Goal: Task Accomplishment & Management: Manage account settings

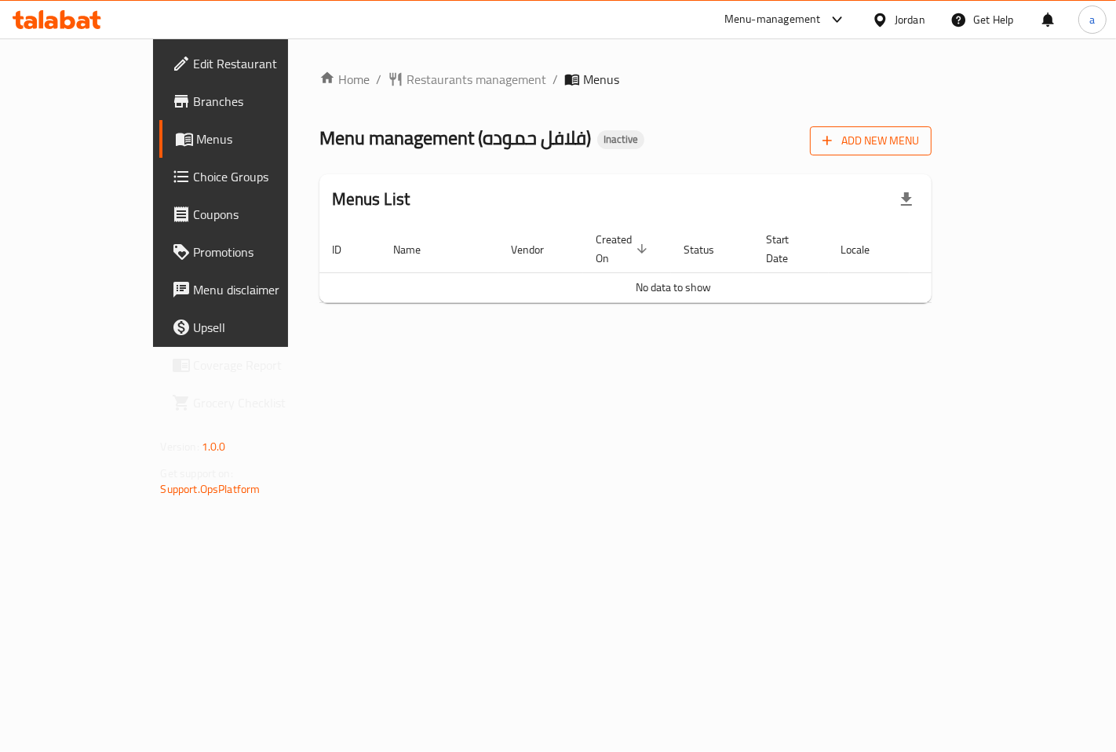
click at [919, 137] on span "Add New Menu" at bounding box center [871, 141] width 97 height 20
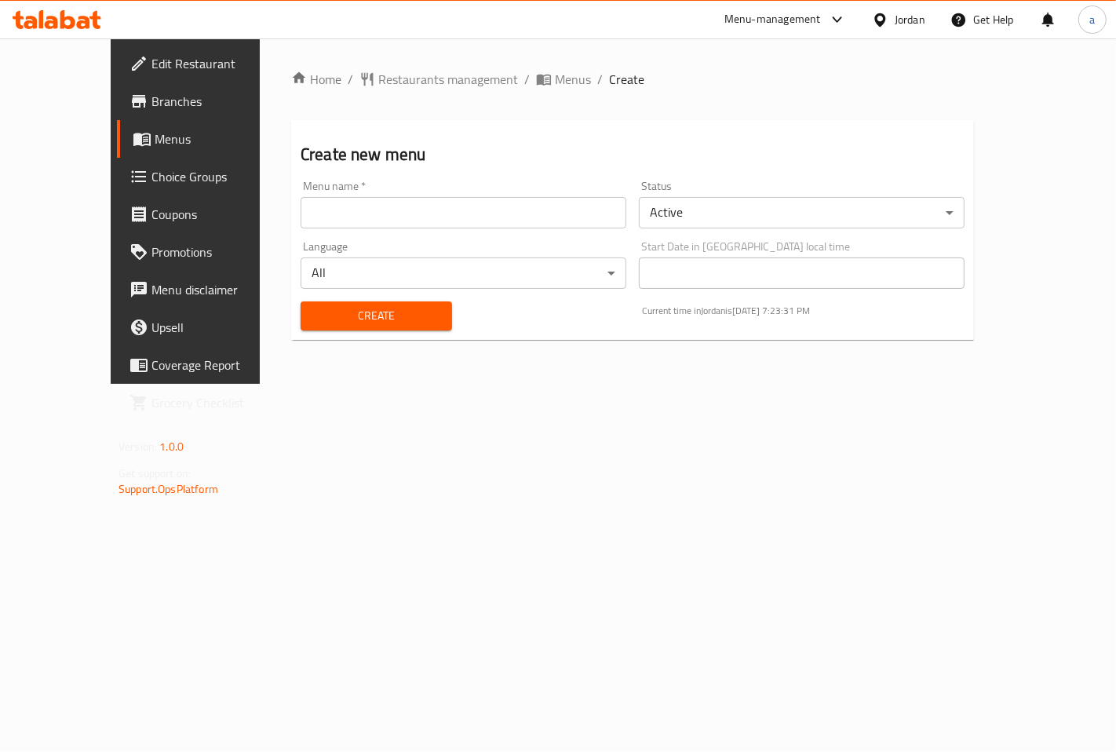
click at [684, 214] on body "​ Menu-management Jordan Get Help a Edit Restaurant Branches Menus Choice Group…" at bounding box center [558, 394] width 1116 height 713
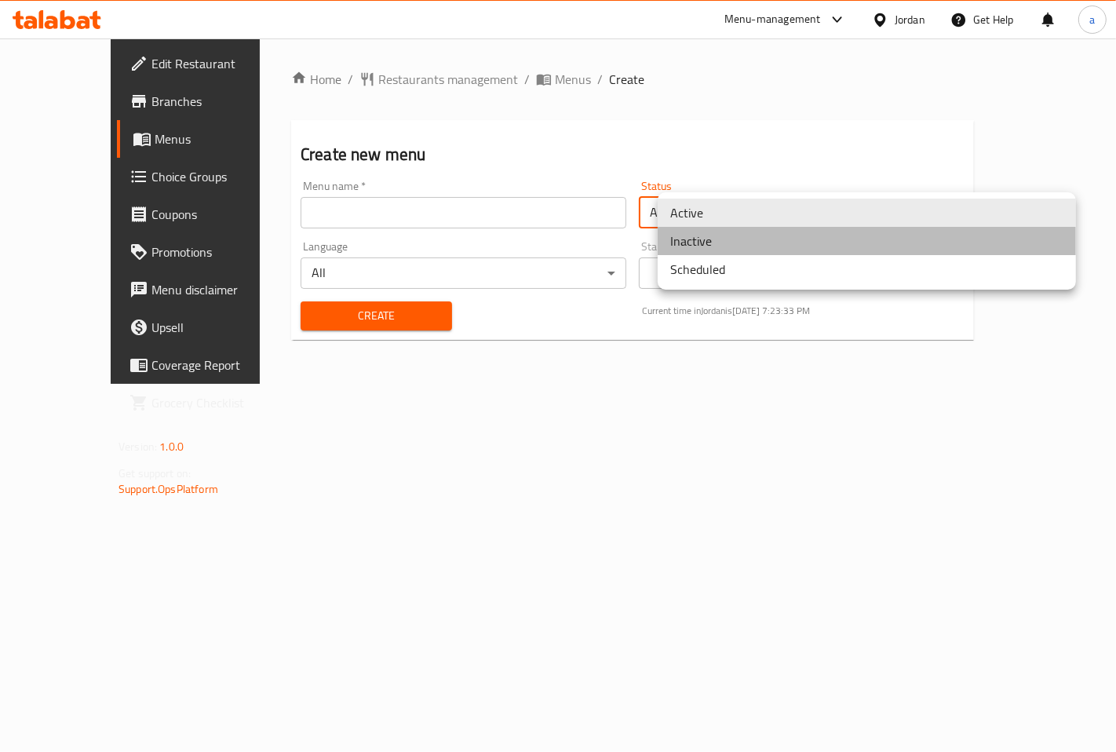
click at [701, 235] on li "Inactive" at bounding box center [867, 241] width 418 height 28
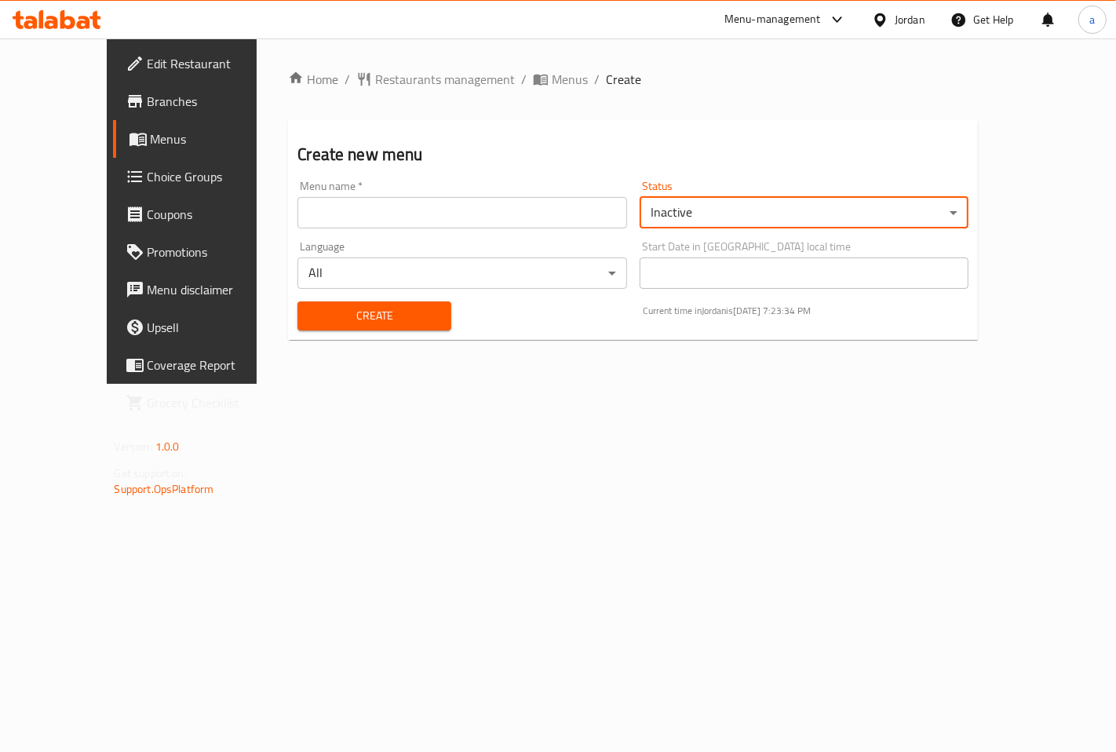
click at [516, 199] on input "text" at bounding box center [462, 212] width 330 height 31
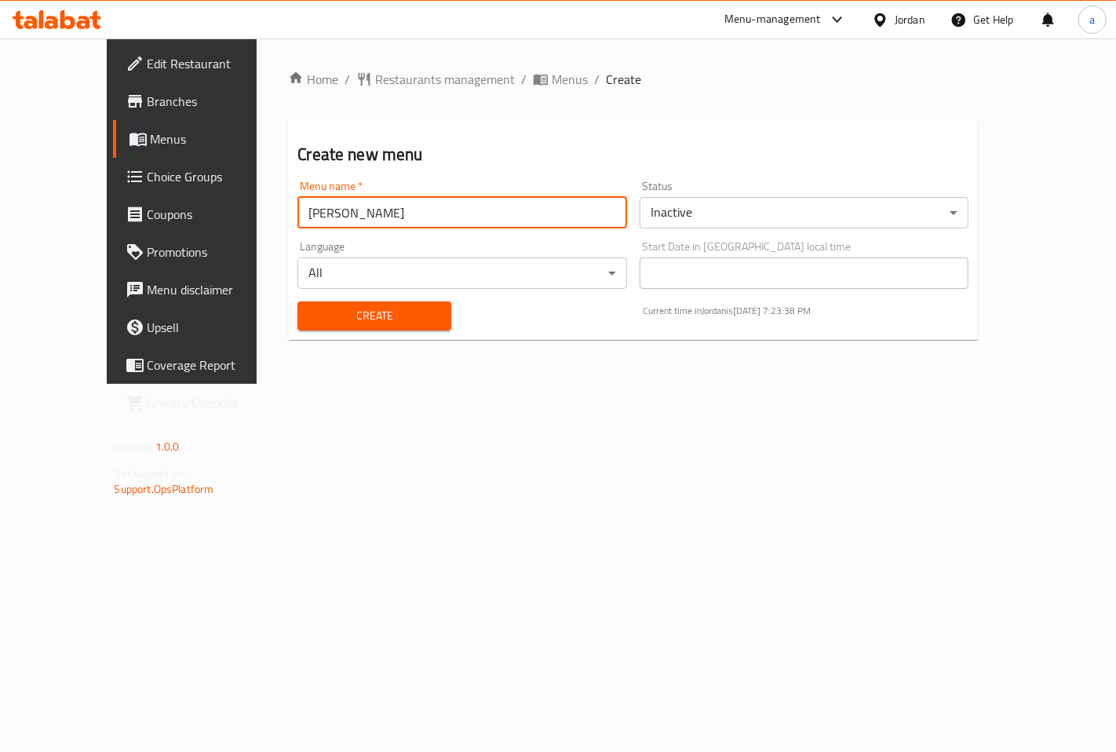
paste input "I Change Category [DEMOGRAPHIC_DATA] to [GEOGRAPHIC_DATA]"
type input "[PERSON_NAME]"
click at [257, 384] on div "Home / Restaurants management / Menus / Create Create new menu Menu name   * [P…" at bounding box center [633, 210] width 753 height 345
click at [410, 307] on span "Create" at bounding box center [374, 316] width 129 height 20
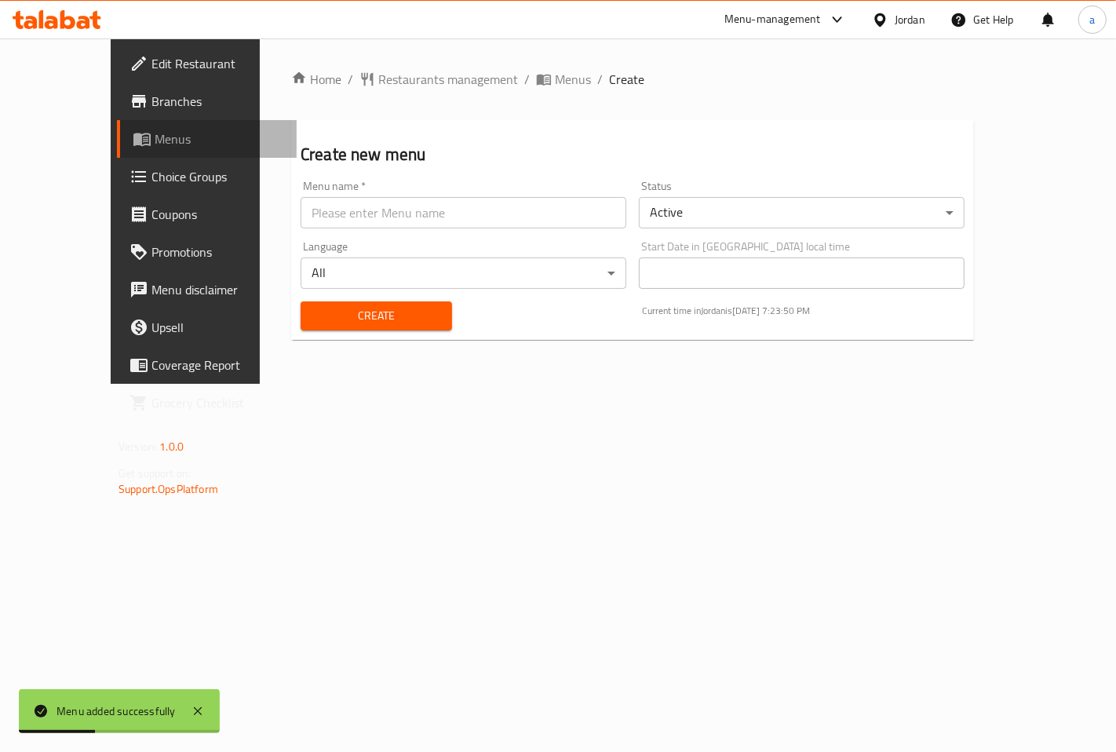
click at [117, 127] on link "Menus" at bounding box center [207, 139] width 180 height 38
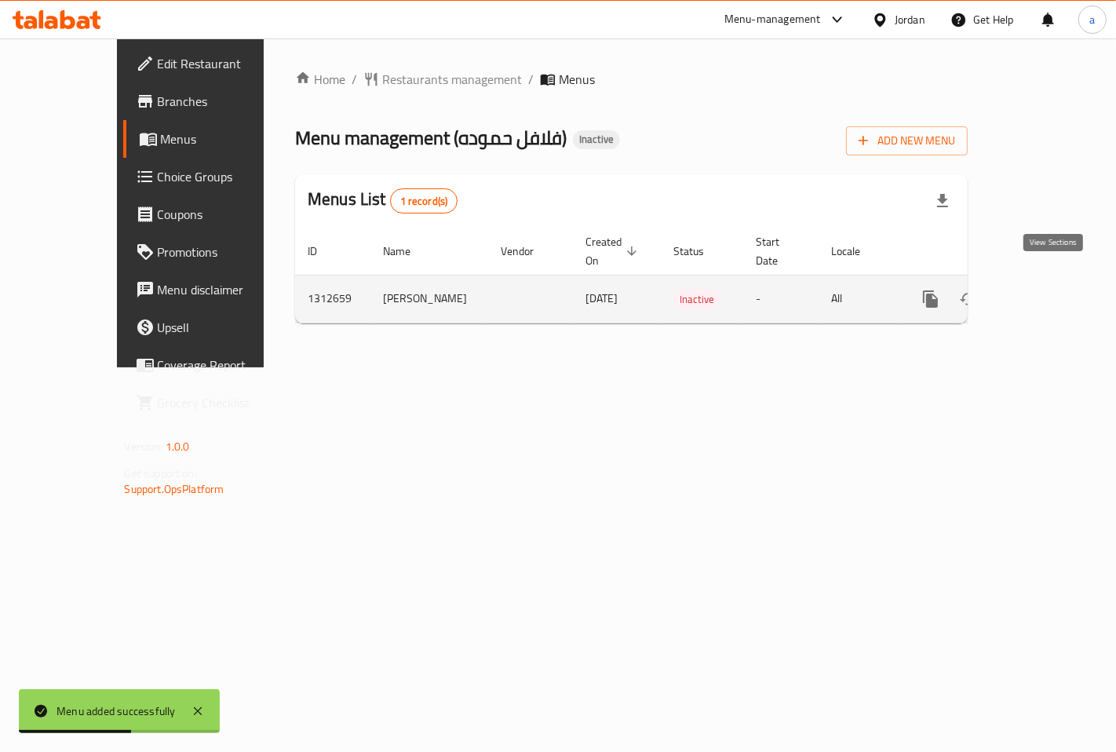
click at [1051, 292] on icon "enhanced table" at bounding box center [1044, 299] width 14 height 14
